Goal: Contribute content

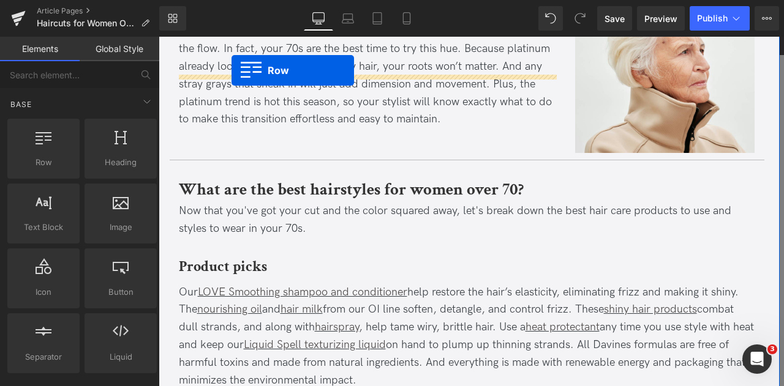
scroll to position [2743, 0]
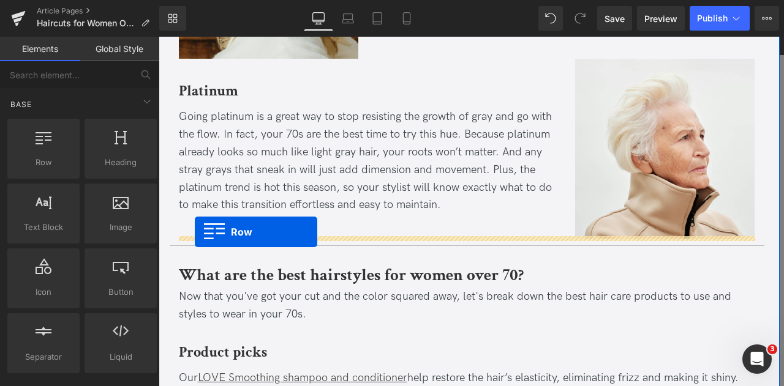
drag, startPoint x: 176, startPoint y: 244, endPoint x: 195, endPoint y: 232, distance: 22.1
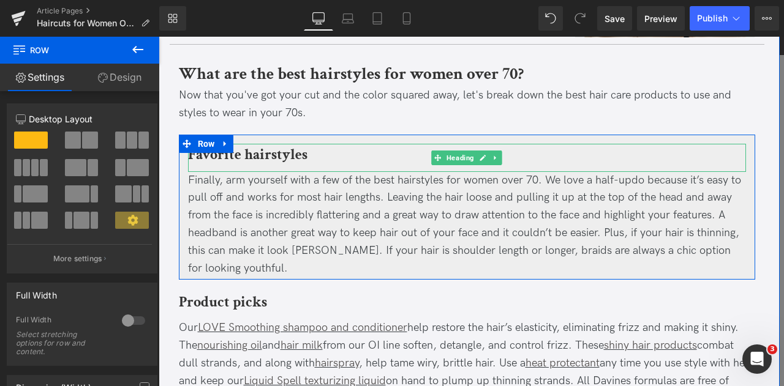
scroll to position [2952, 0]
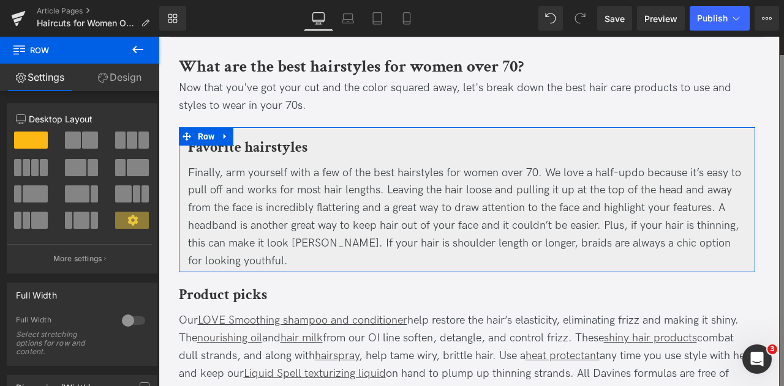
click at [209, 165] on div "Finally, arm yourself with a few of the best hairstyles for women over 70. We l…" at bounding box center [467, 218] width 558 height 106
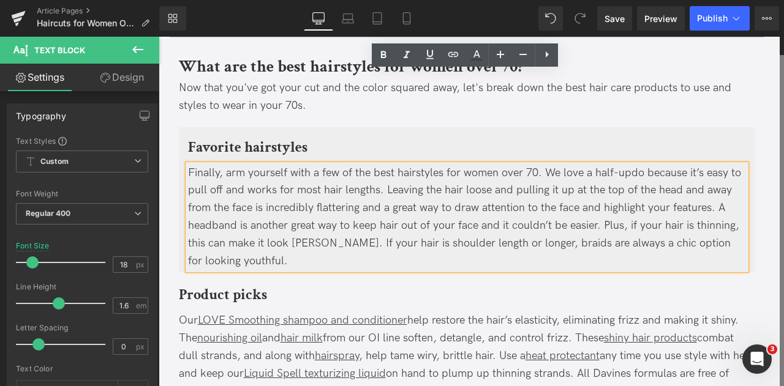
click at [209, 165] on div "Finally, arm yourself with a few of the best hairstyles for women over 70. We l…" at bounding box center [467, 218] width 558 height 106
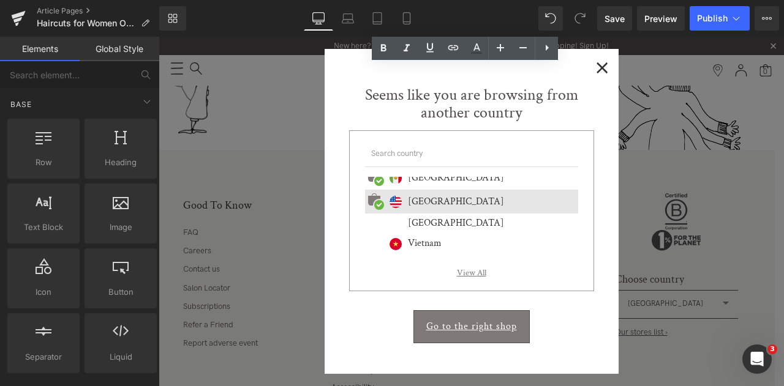
click at [598, 73] on span "×" at bounding box center [602, 66] width 13 height 15
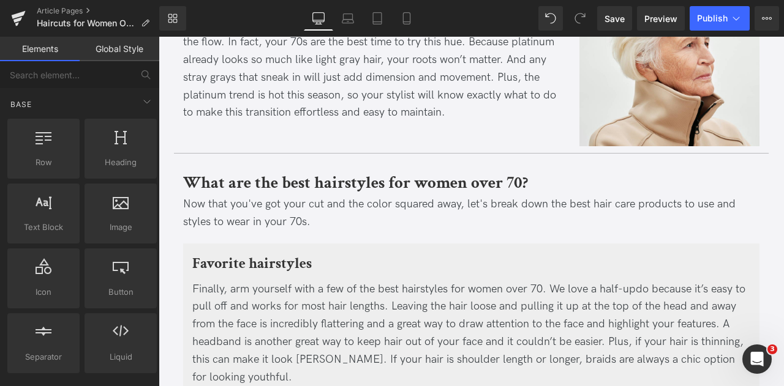
scroll to position [2835, 0]
click at [209, 282] on div "Finally, arm yourself with a few of the best hairstyles for women over 70. We l…" at bounding box center [471, 335] width 558 height 106
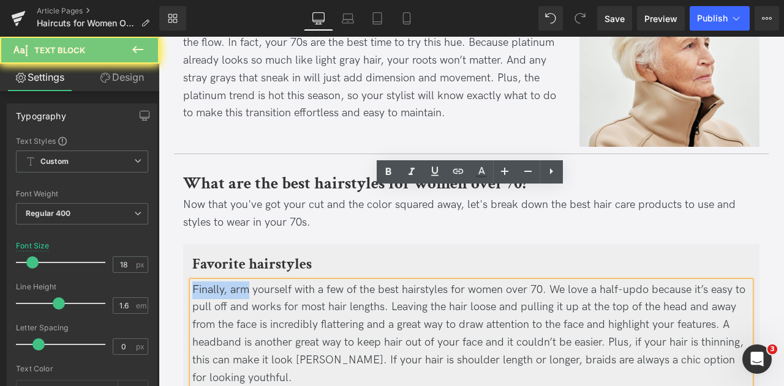
click at [231, 282] on div "Finally, arm yourself with a few of the best hairstyles for women over 70. We l…" at bounding box center [471, 335] width 558 height 106
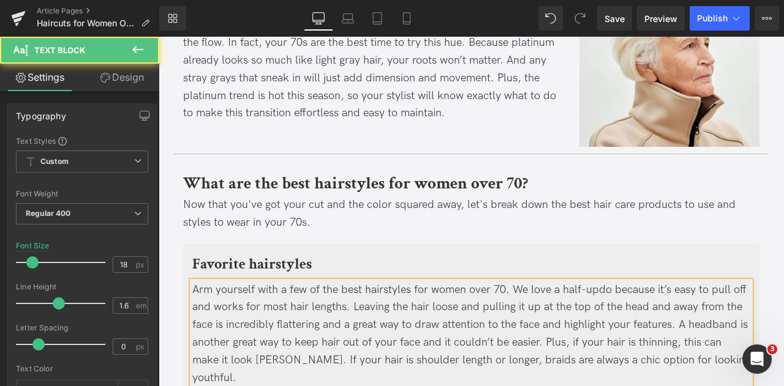
click at [487, 282] on div "Arm yourself with a few of the best hairstyles for women over 70. We love a hal…" at bounding box center [471, 335] width 558 height 106
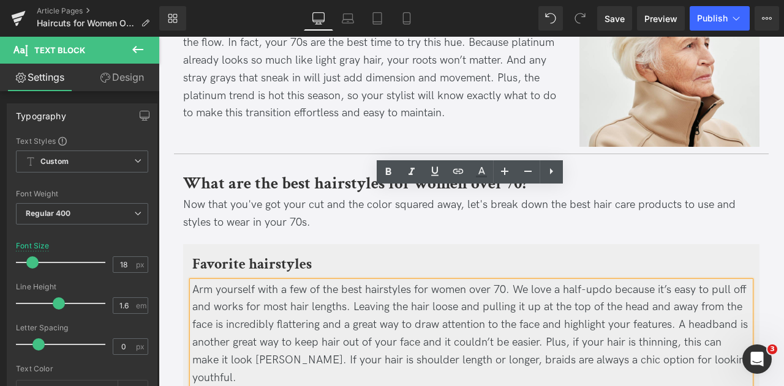
click at [514, 282] on div "Arm yourself with a few of the best hairstyles for women over 70. We love a hal…" at bounding box center [471, 335] width 558 height 106
click at [623, 12] on span "Save" at bounding box center [614, 18] width 20 height 13
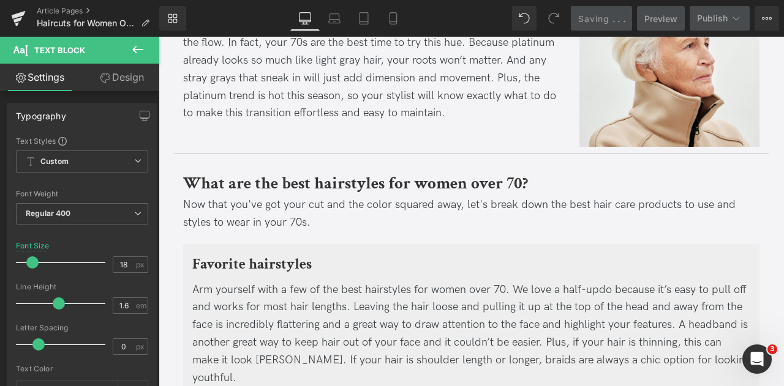
scroll to position [3356, 0]
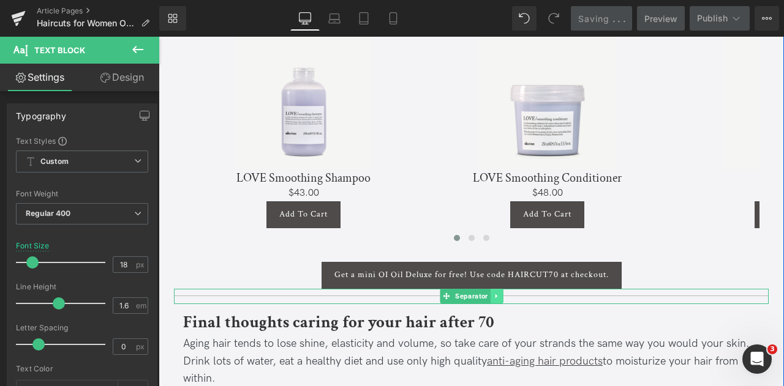
click at [490, 289] on link at bounding box center [496, 296] width 13 height 15
click at [500, 293] on icon at bounding box center [503, 296] width 7 height 7
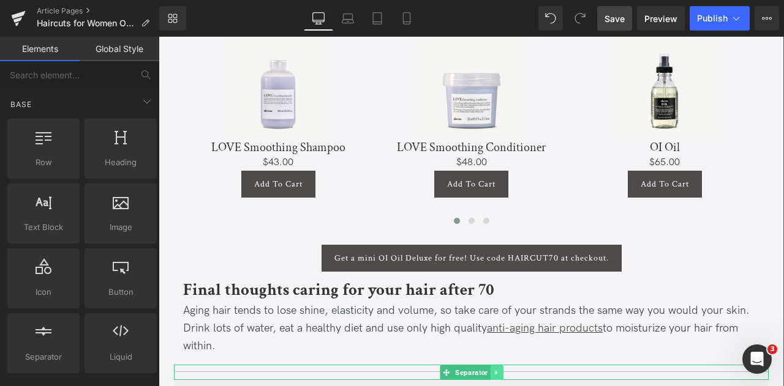
click at [495, 369] on icon at bounding box center [496, 372] width 7 height 7
click at [500, 369] on icon at bounding box center [503, 372] width 7 height 7
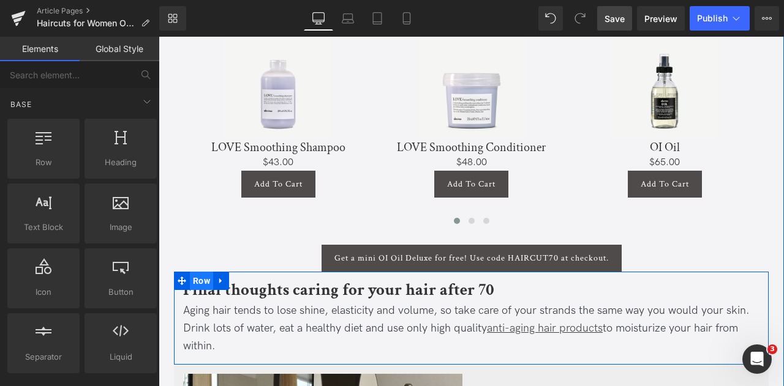
click at [196, 272] on span "Row" at bounding box center [201, 281] width 23 height 18
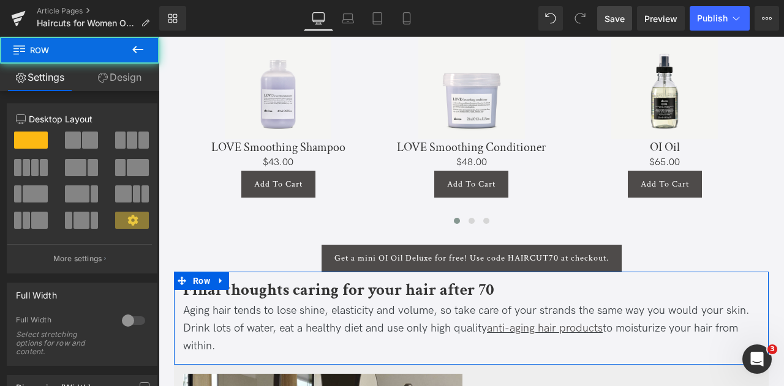
click at [113, 80] on link "Design" at bounding box center [120, 78] width 80 height 28
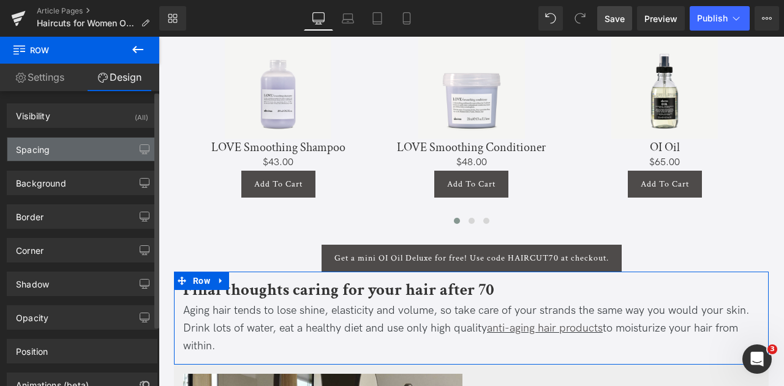
click at [80, 150] on div "Spacing" at bounding box center [81, 149] width 149 height 23
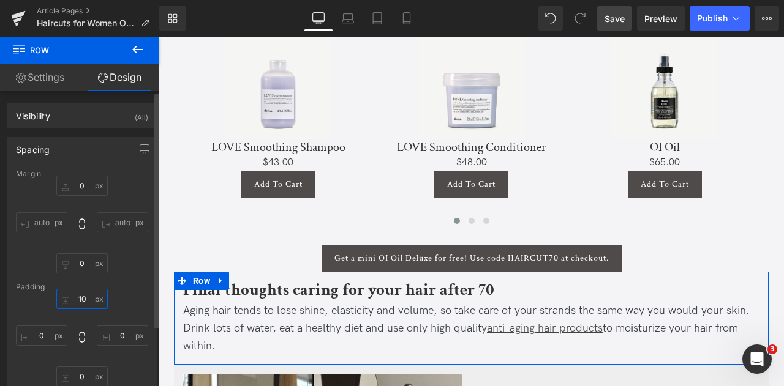
click at [72, 306] on input "10" at bounding box center [81, 299] width 51 height 20
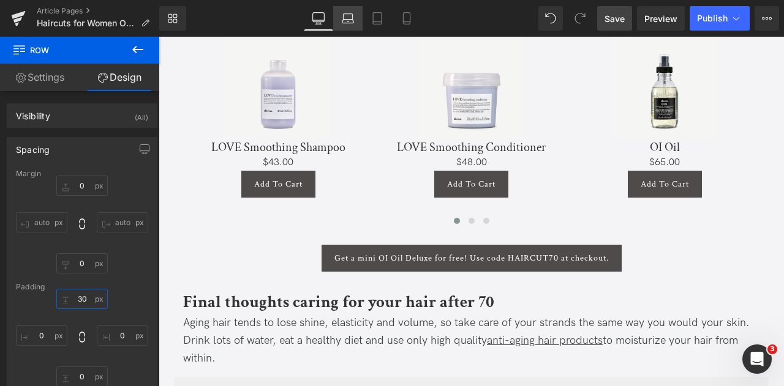
type input "30"
click at [353, 13] on icon at bounding box center [348, 18] width 12 height 12
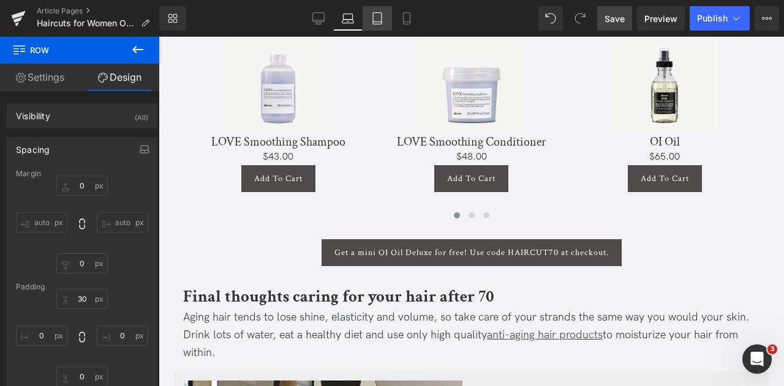
drag, startPoint x: 371, startPoint y: 15, endPoint x: 371, endPoint y: 8, distance: 6.7
click at [371, 15] on icon at bounding box center [377, 18] width 12 height 12
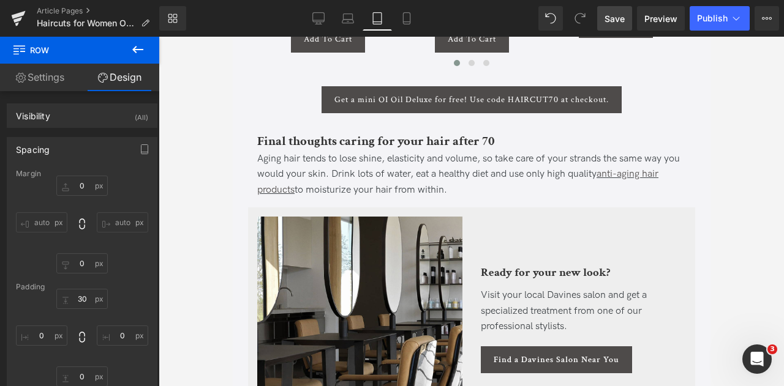
scroll to position [5502, 0]
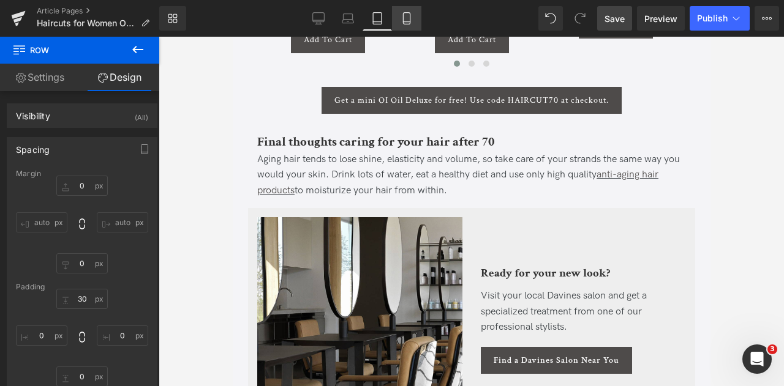
click at [402, 13] on icon at bounding box center [406, 18] width 12 height 12
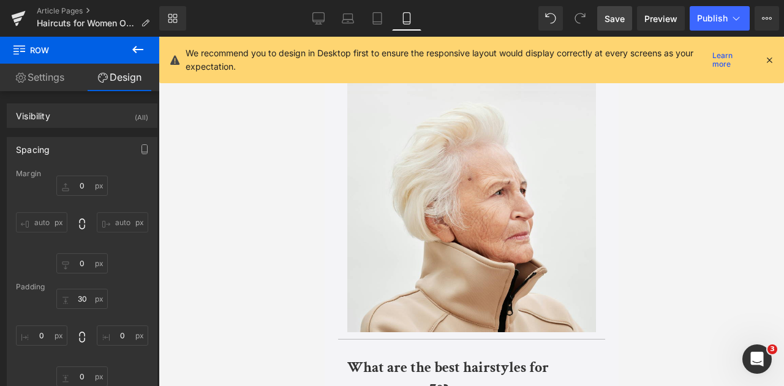
scroll to position [6458, 0]
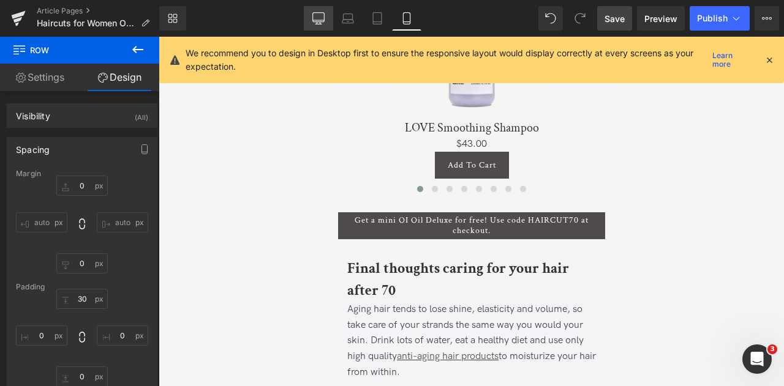
click at [309, 19] on link "Desktop" at bounding box center [318, 18] width 29 height 24
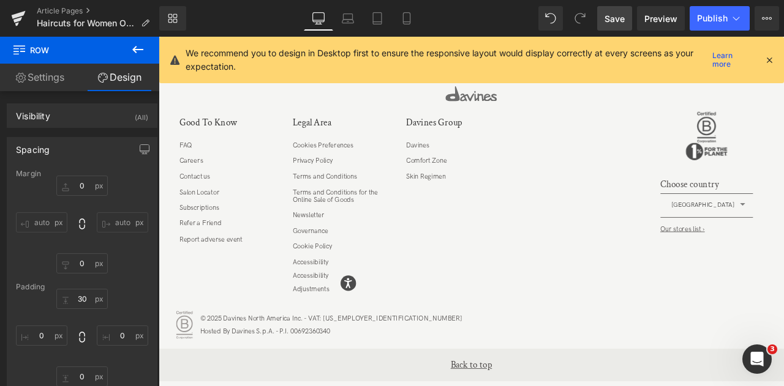
scroll to position [3421, 0]
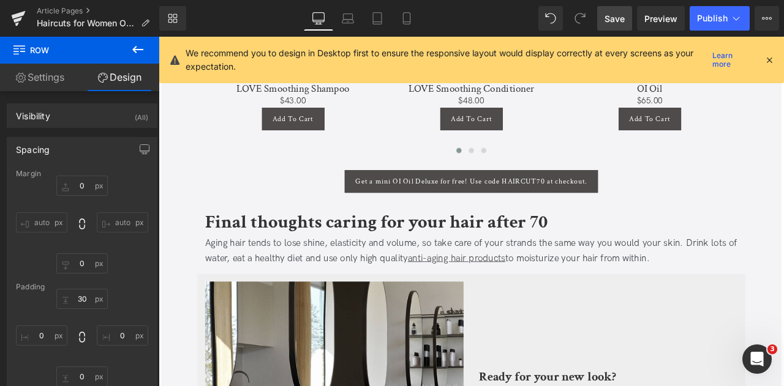
click at [613, 22] on span "Save" at bounding box center [614, 18] width 20 height 13
click at [734, 22] on icon at bounding box center [736, 18] width 12 height 12
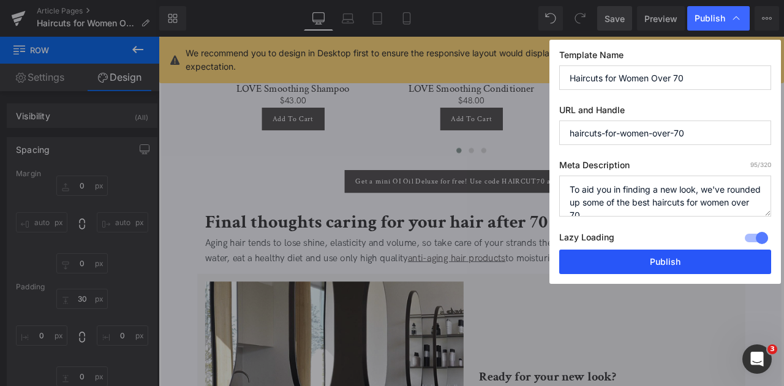
click at [614, 253] on button "Publish" at bounding box center [665, 262] width 212 height 24
